Goal: Information Seeking & Learning: Learn about a topic

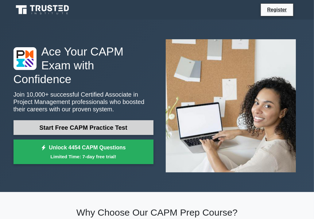
click at [139, 120] on link "Start Free CAPM Practice Test" at bounding box center [83, 127] width 140 height 15
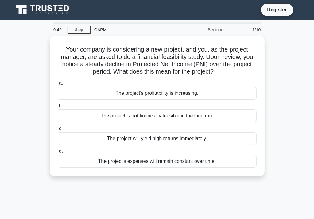
click at [278, 131] on div "Your company is considering a new project, and you, as the project manager, are…" at bounding box center [157, 110] width 294 height 148
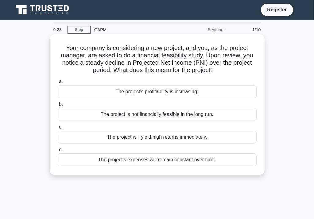
click at [188, 116] on div "The project is not financially feasible in the long run." at bounding box center [157, 114] width 199 height 13
click at [58, 106] on input "b. The project is not financially feasible in the long run." at bounding box center [58, 104] width 0 height 4
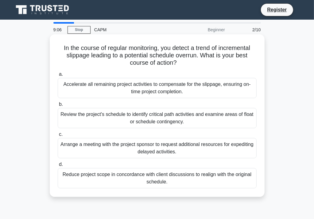
click at [186, 117] on div "Review the project's schedule to identify critical path activities and examine …" at bounding box center [157, 118] width 199 height 20
click at [58, 106] on input "b. Review the project's schedule to identify critical path activities and exami…" at bounding box center [58, 104] width 0 height 4
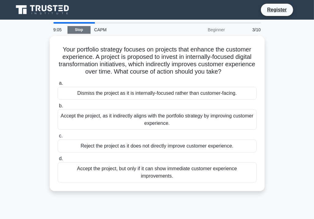
click at [87, 30] on link "Stop" at bounding box center [78, 30] width 23 height 8
